Goal: Task Accomplishment & Management: Manage account settings

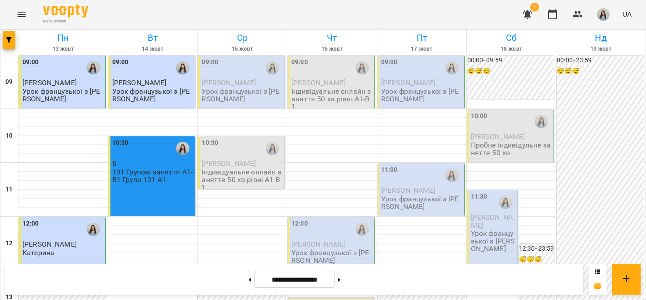
scroll to position [511, 0]
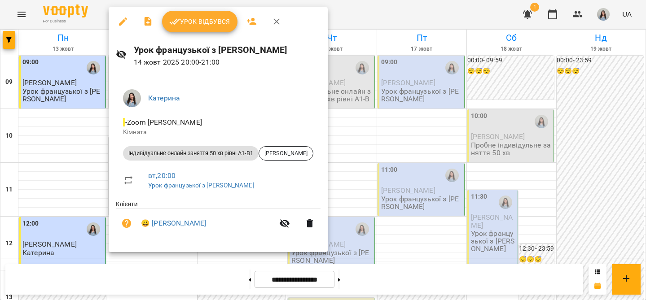
click at [184, 12] on button "Урок відбувся" at bounding box center [199, 22] width 75 height 22
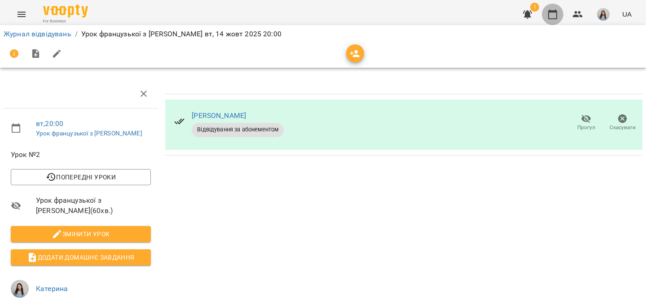
click at [547, 19] on icon "button" at bounding box center [552, 14] width 11 height 11
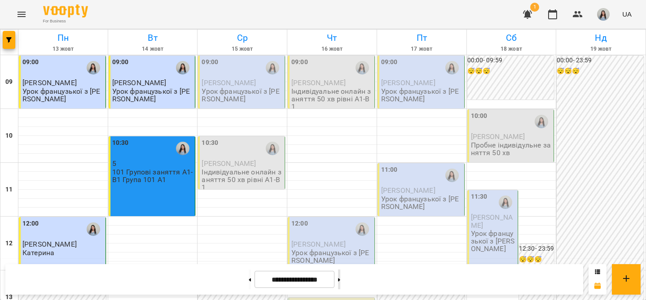
click at [340, 281] on button at bounding box center [339, 280] width 2 height 20
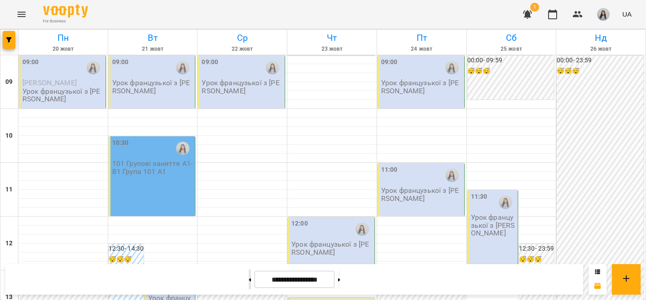
click at [249, 283] on button at bounding box center [250, 280] width 2 height 20
type input "**********"
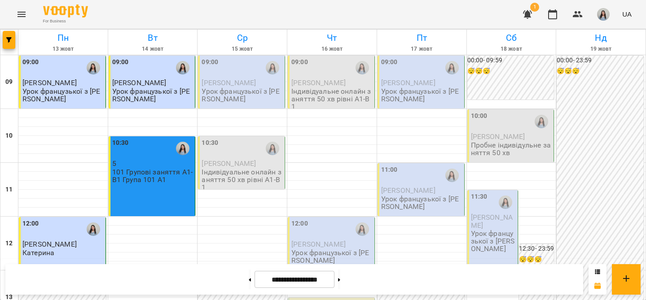
scroll to position [31, 0]
